Goal: Task Accomplishment & Management: Complete application form

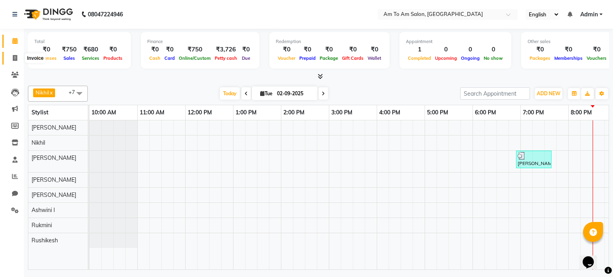
click at [16, 55] on icon at bounding box center [15, 58] width 4 height 6
select select "6661"
select select "service"
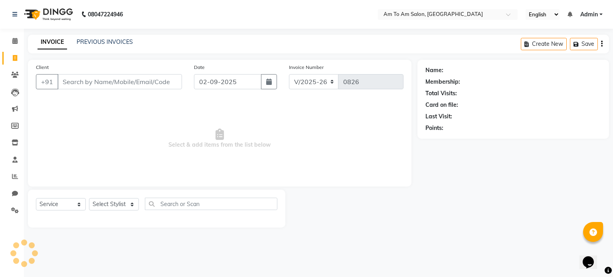
select select "51659"
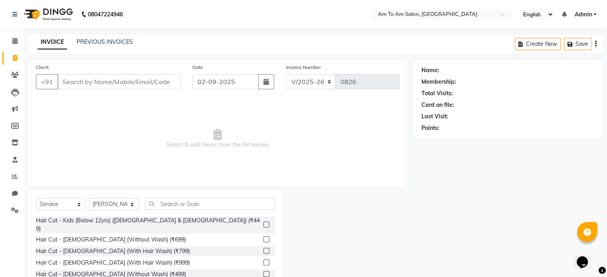
click at [84, 83] on input "Client" at bounding box center [118, 81] width 123 height 15
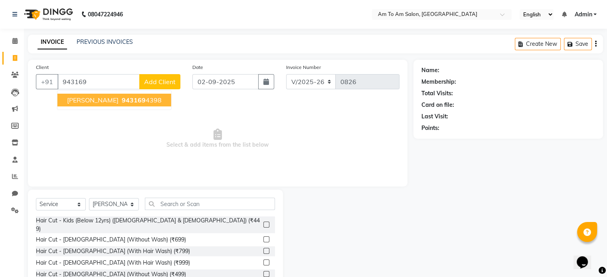
click at [111, 99] on span "[PERSON_NAME]" at bounding box center [92, 100] width 51 height 8
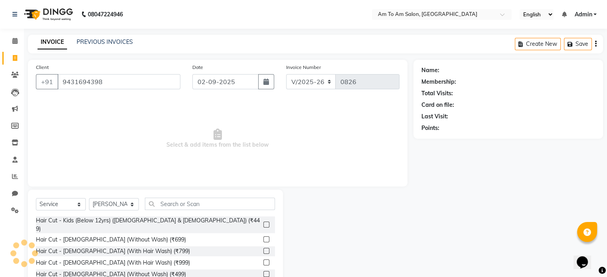
type input "9431694398"
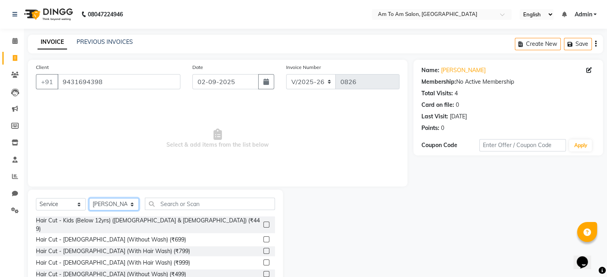
click at [133, 206] on select "Select Stylist [PERSON_NAME] I [PERSON_NAME] Mahi [PERSON_NAME] Poonam Mam [PER…" at bounding box center [114, 204] width 50 height 12
select select "63065"
click at [89, 199] on select "Select Stylist [PERSON_NAME] I [PERSON_NAME] Mahi [PERSON_NAME] Poonam Mam [PER…" at bounding box center [114, 204] width 50 height 12
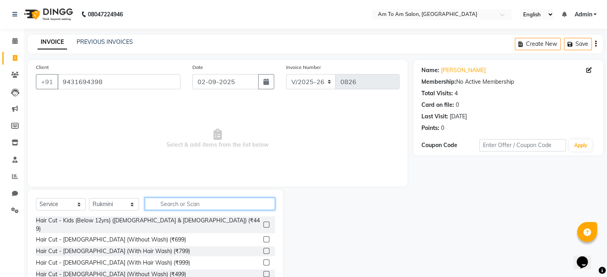
click at [174, 205] on input "text" at bounding box center [210, 204] width 130 height 12
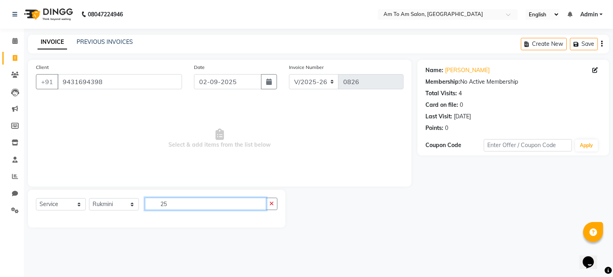
type input "2"
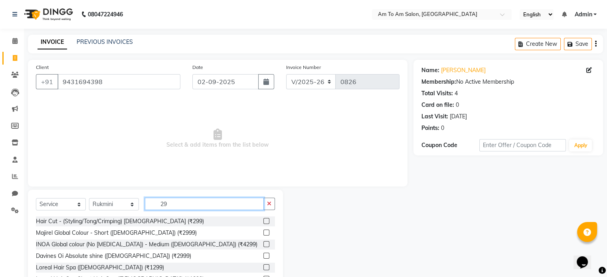
type input "2"
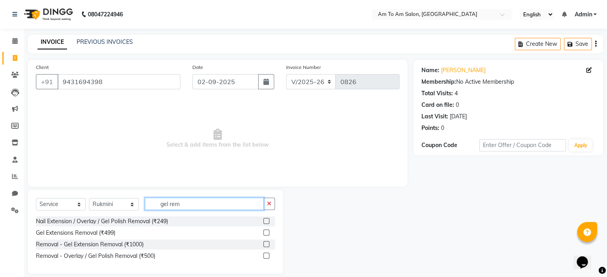
type input "gel rem"
click at [266, 254] on label at bounding box center [266, 256] width 6 height 6
click at [266, 254] on input "checkbox" at bounding box center [265, 256] width 5 height 5
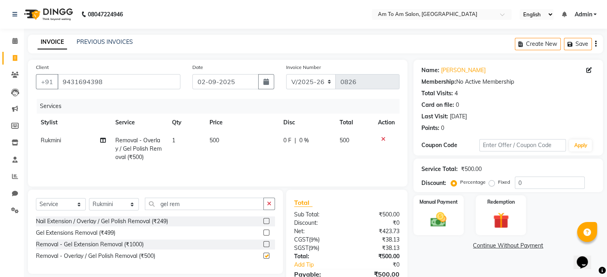
checkbox input "false"
click at [447, 224] on img at bounding box center [438, 220] width 27 height 19
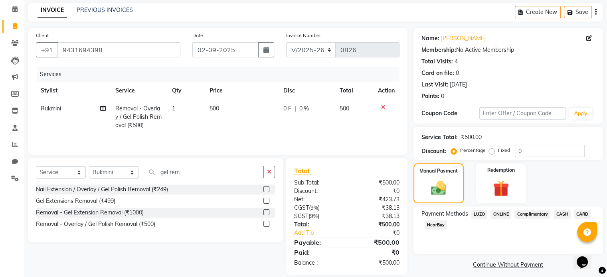
scroll to position [40, 0]
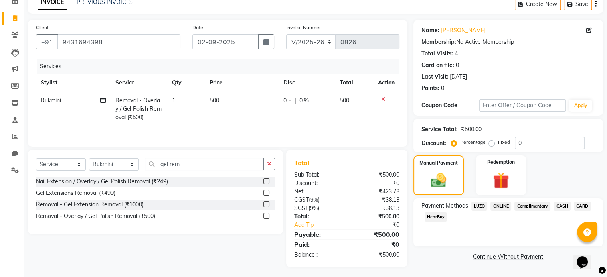
click at [498, 207] on span "ONLINE" at bounding box center [501, 206] width 21 height 9
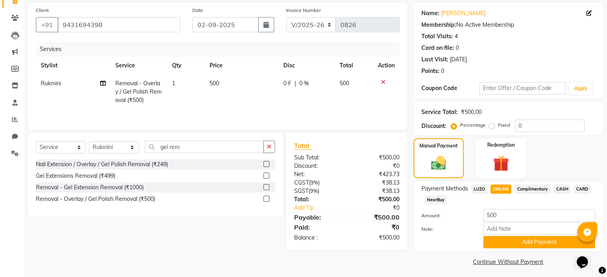
scroll to position [61, 0]
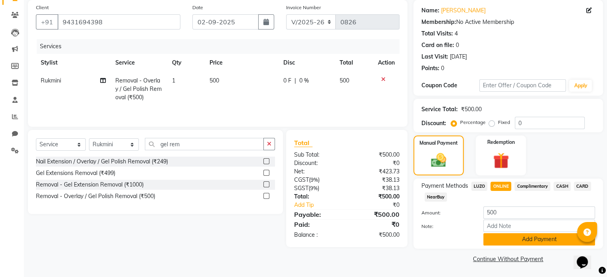
click at [523, 244] on button "Add Payment" at bounding box center [539, 240] width 112 height 12
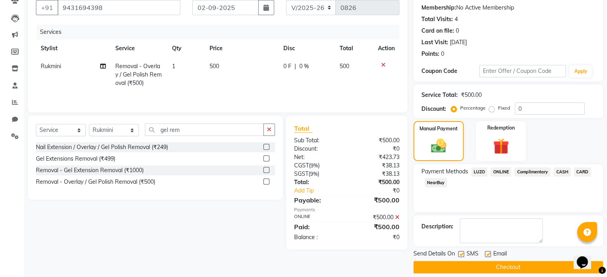
scroll to position [82, 0]
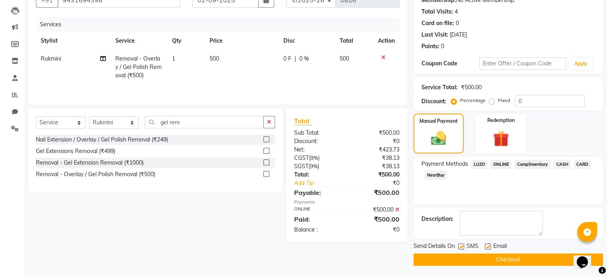
click at [523, 260] on button "Checkout" at bounding box center [509, 260] width 190 height 12
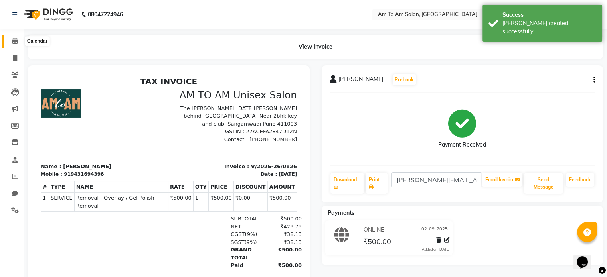
click at [14, 41] on icon at bounding box center [14, 41] width 5 height 6
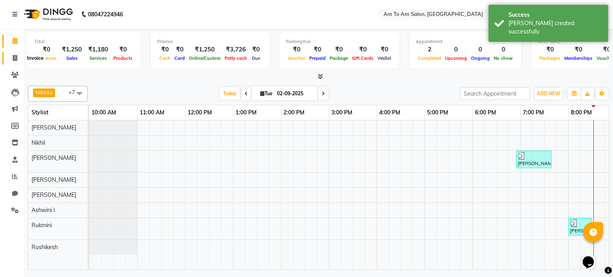
click at [15, 58] on icon at bounding box center [15, 58] width 4 height 6
select select "service"
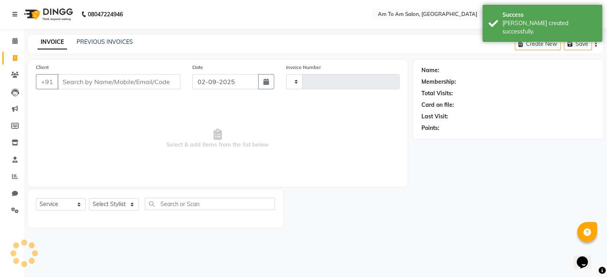
select select "51659"
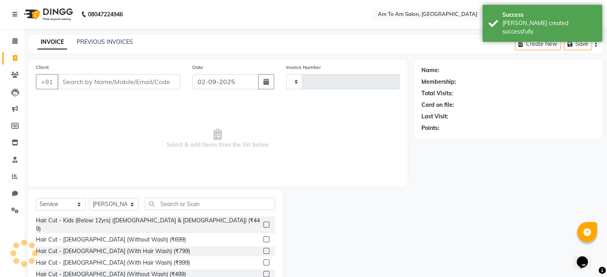
type input "0827"
select select "6661"
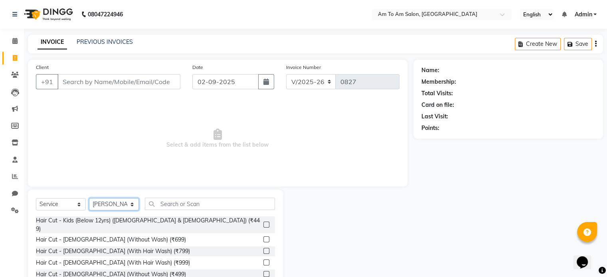
click at [130, 203] on select "Select Stylist [PERSON_NAME] I [PERSON_NAME] Mahi [PERSON_NAME] Poonam Mam [PER…" at bounding box center [114, 204] width 50 height 12
select select "51655"
click at [89, 199] on select "Select Stylist [PERSON_NAME] I [PERSON_NAME] Mahi [PERSON_NAME] Poonam Mam [PER…" at bounding box center [114, 204] width 50 height 12
click at [177, 205] on input "text" at bounding box center [210, 204] width 130 height 12
type input "7"
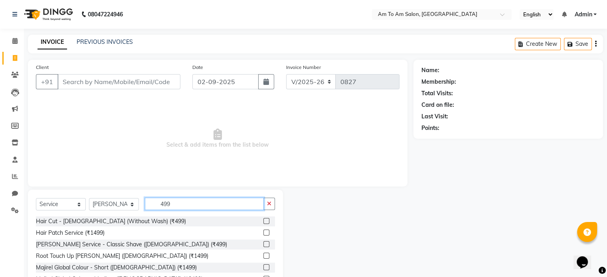
type input "499"
click at [263, 223] on label at bounding box center [266, 221] width 6 height 6
click at [263, 223] on input "checkbox" at bounding box center [265, 221] width 5 height 5
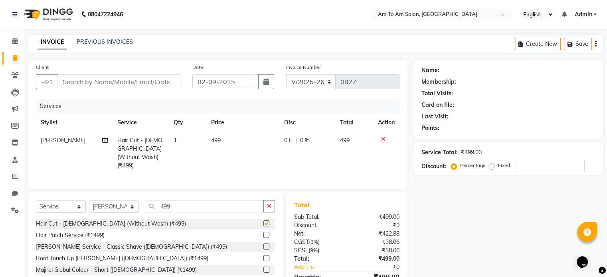
checkbox input "false"
click at [226, 143] on td "499" at bounding box center [242, 153] width 73 height 43
select select "51655"
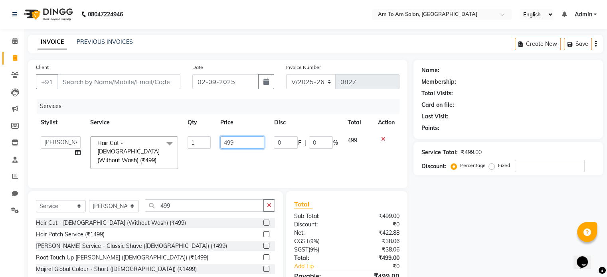
click at [237, 139] on input "499" at bounding box center [242, 143] width 44 height 12
type input "4"
type input "816"
click at [245, 161] on td "816" at bounding box center [242, 153] width 53 height 42
select select "51655"
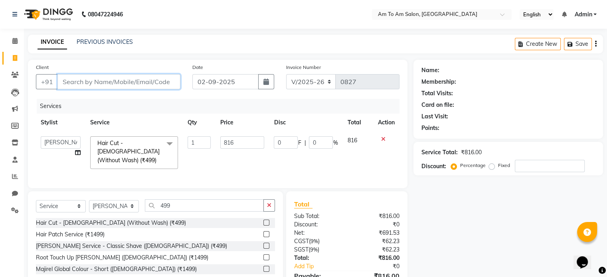
click at [75, 86] on input "Client" at bounding box center [118, 81] width 123 height 15
click at [76, 84] on input "Client" at bounding box center [118, 81] width 123 height 15
type input "9"
type input "0"
type input "9748540225"
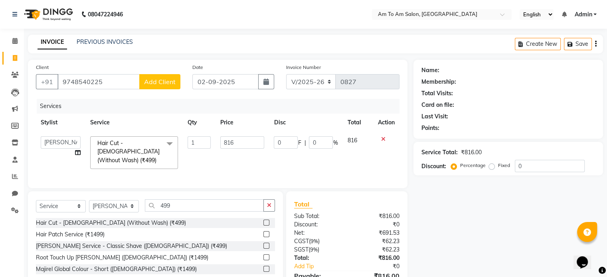
click at [156, 85] on span "Add Client" at bounding box center [160, 82] width 32 height 8
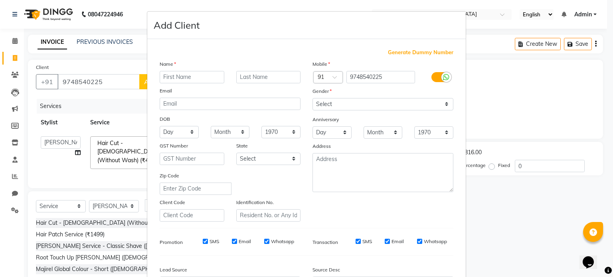
click at [183, 77] on input "text" at bounding box center [192, 77] width 65 height 12
click at [162, 78] on input "[PERSON_NAME]" at bounding box center [192, 77] width 65 height 12
click at [162, 77] on input "shyam" at bounding box center [192, 77] width 65 height 12
type input "Shyam"
click at [238, 75] on input "text" at bounding box center [268, 77] width 65 height 12
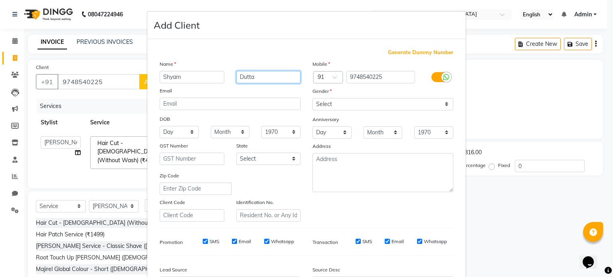
type input "Dutta"
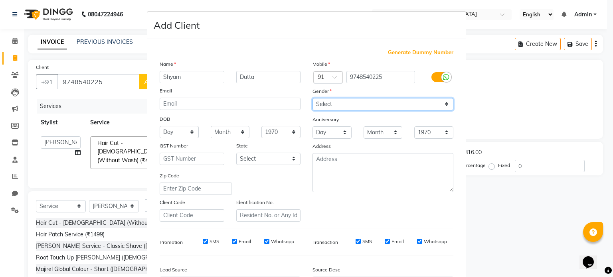
click at [434, 105] on select "Select [DEMOGRAPHIC_DATA] [DEMOGRAPHIC_DATA] Other Prefer Not To Say" at bounding box center [383, 104] width 141 height 12
select select "[DEMOGRAPHIC_DATA]"
click at [313, 99] on select "Select [DEMOGRAPHIC_DATA] [DEMOGRAPHIC_DATA] Other Prefer Not To Say" at bounding box center [383, 104] width 141 height 12
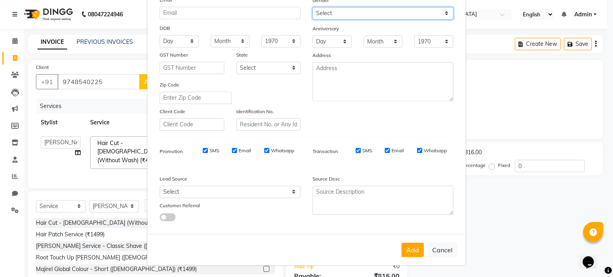
scroll to position [95, 0]
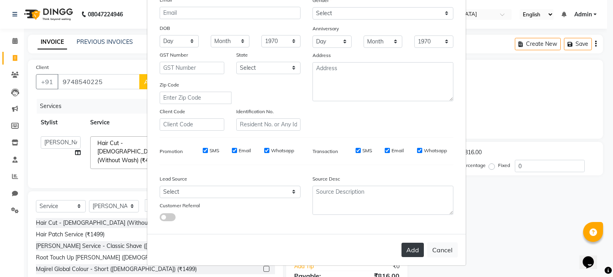
click at [413, 250] on button "Add" at bounding box center [413, 250] width 22 height 14
select select
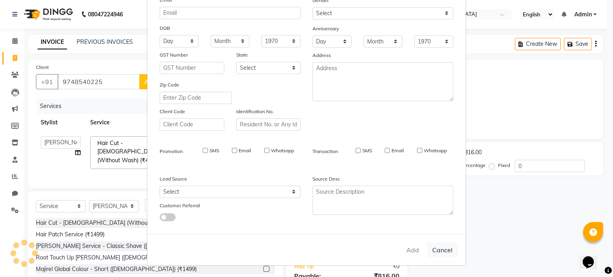
select select
checkbox input "false"
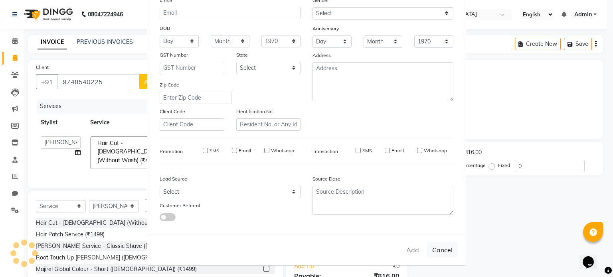
checkbox input "false"
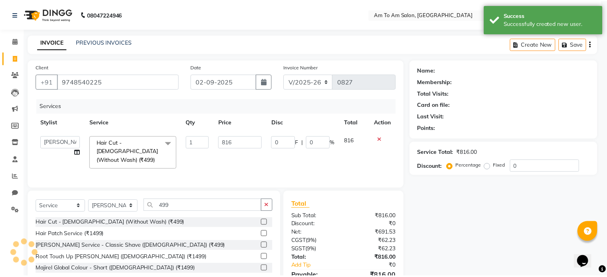
scroll to position [0, 0]
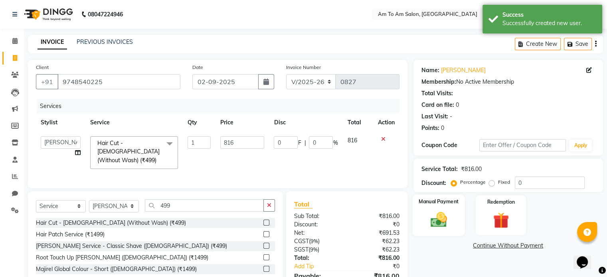
click at [436, 223] on img at bounding box center [438, 220] width 27 height 19
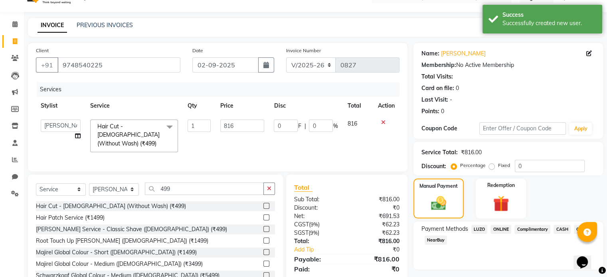
scroll to position [42, 0]
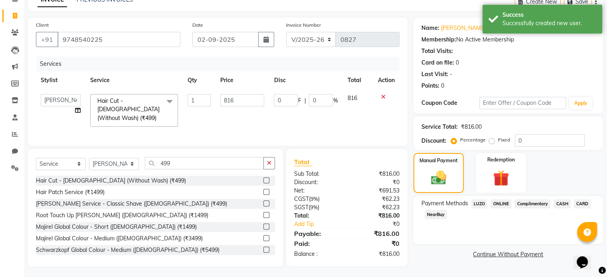
click at [588, 204] on span "CARD" at bounding box center [582, 204] width 17 height 9
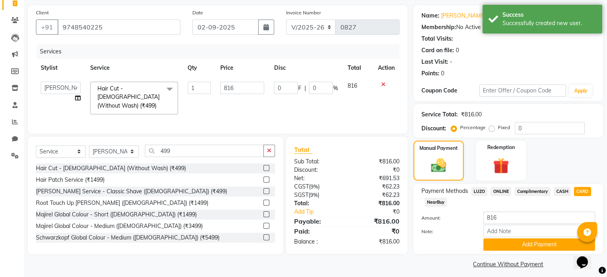
scroll to position [61, 0]
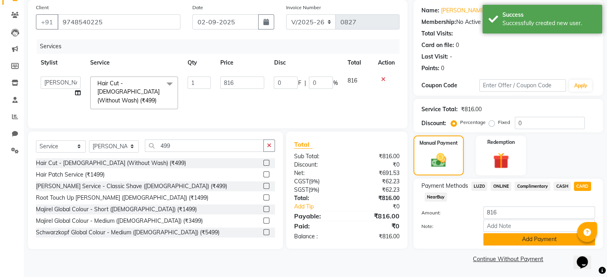
click at [536, 242] on button "Add Payment" at bounding box center [539, 240] width 112 height 12
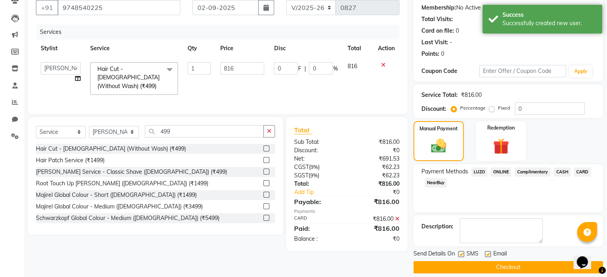
scroll to position [82, 0]
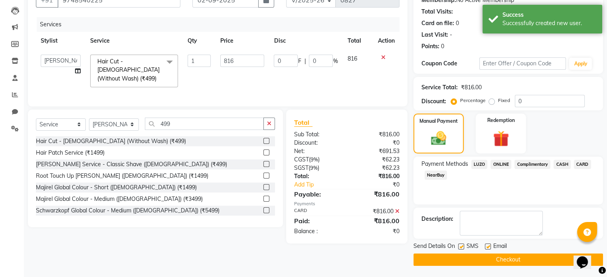
click at [529, 256] on button "Checkout" at bounding box center [509, 260] width 190 height 12
